Goal: Check status: Check status

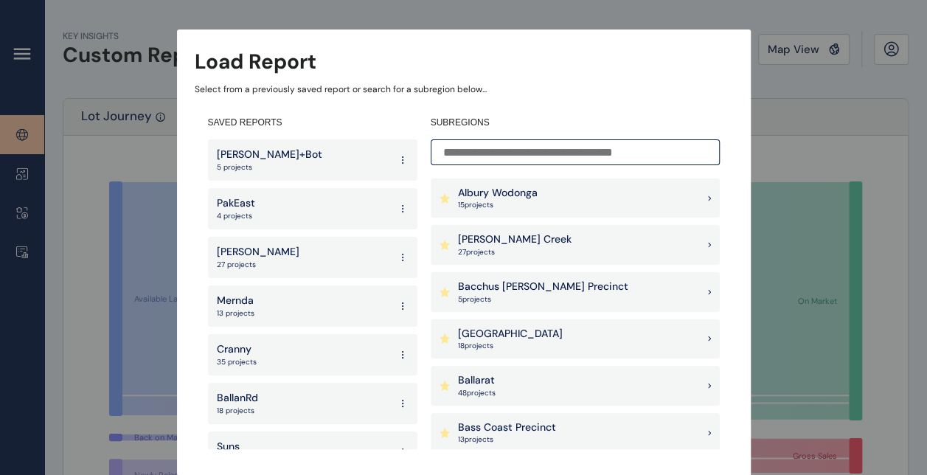
click at [302, 164] on div "[PERSON_NAME]+Bot 5 projects" at bounding box center [312, 159] width 209 height 41
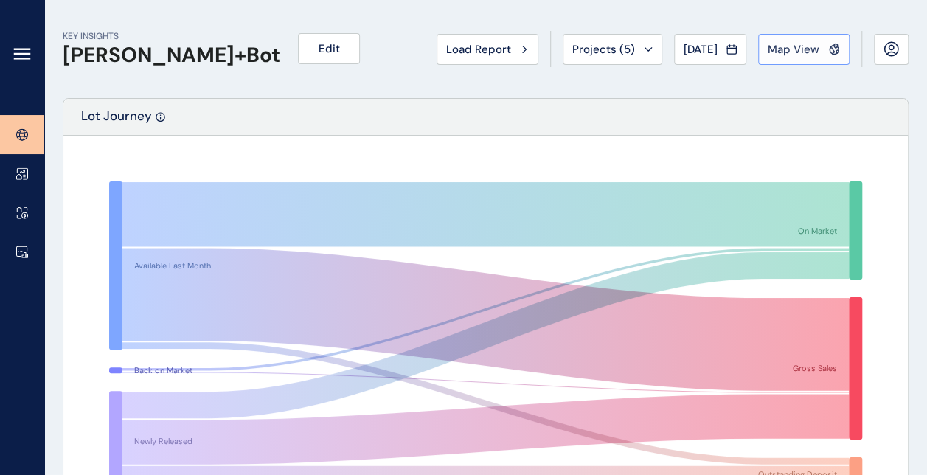
click at [812, 50] on span "Map View" at bounding box center [794, 49] width 52 height 15
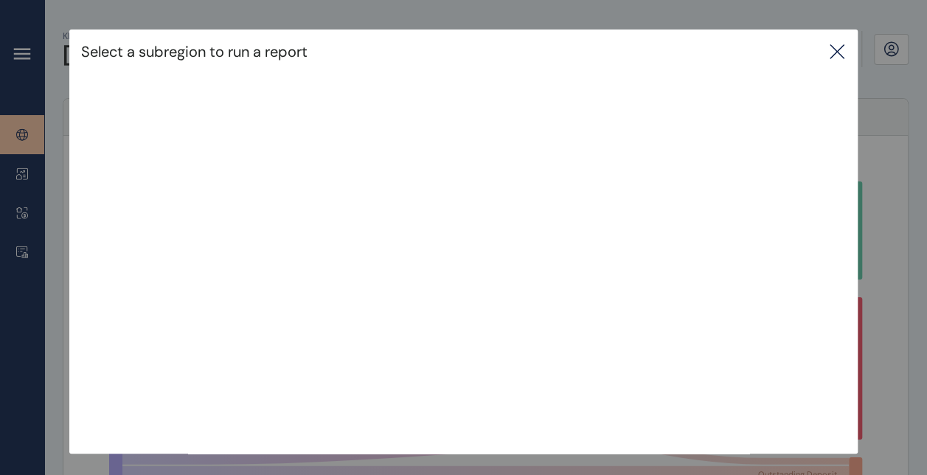
click at [845, 53] on icon at bounding box center [837, 52] width 18 height 18
